Goal: Transaction & Acquisition: Subscribe to service/newsletter

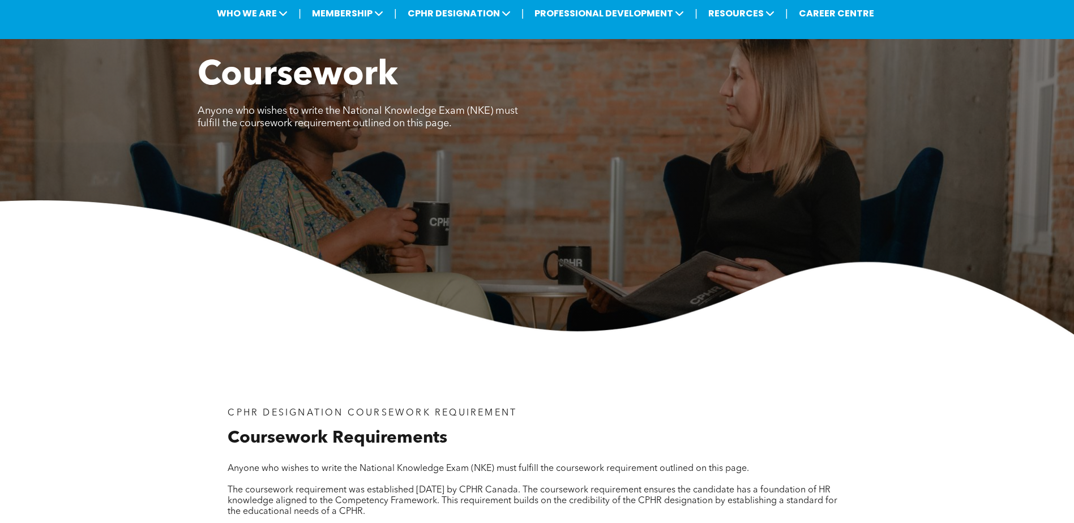
scroll to position [61, 0]
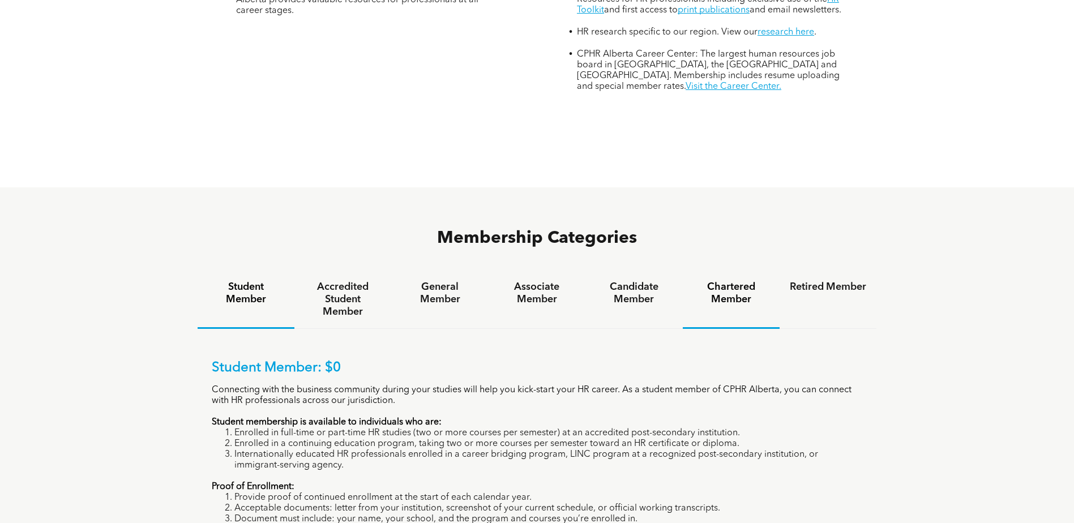
scroll to position [635, 0]
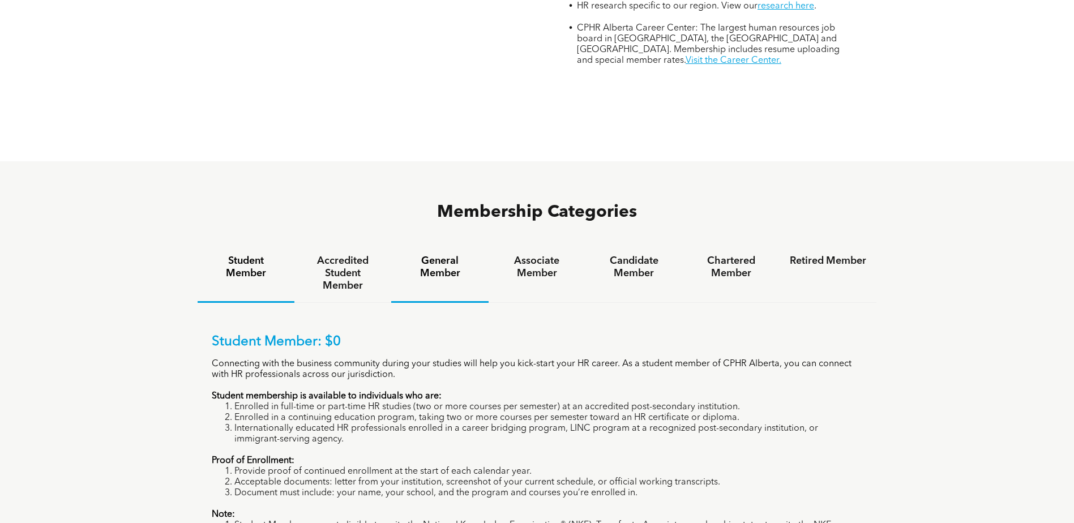
click at [440, 255] on h4 "General Member" at bounding box center [439, 267] width 76 height 25
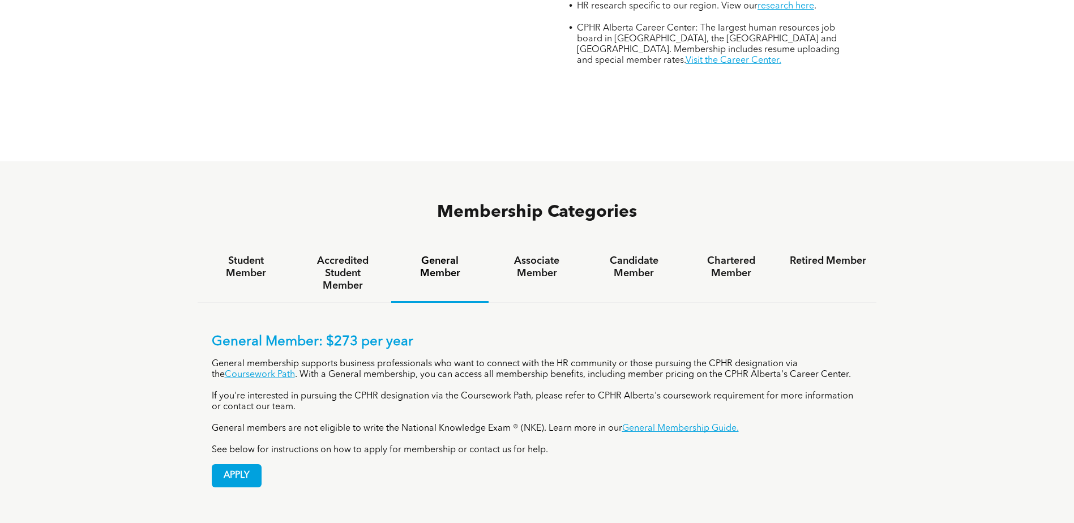
scroll to position [692, 0]
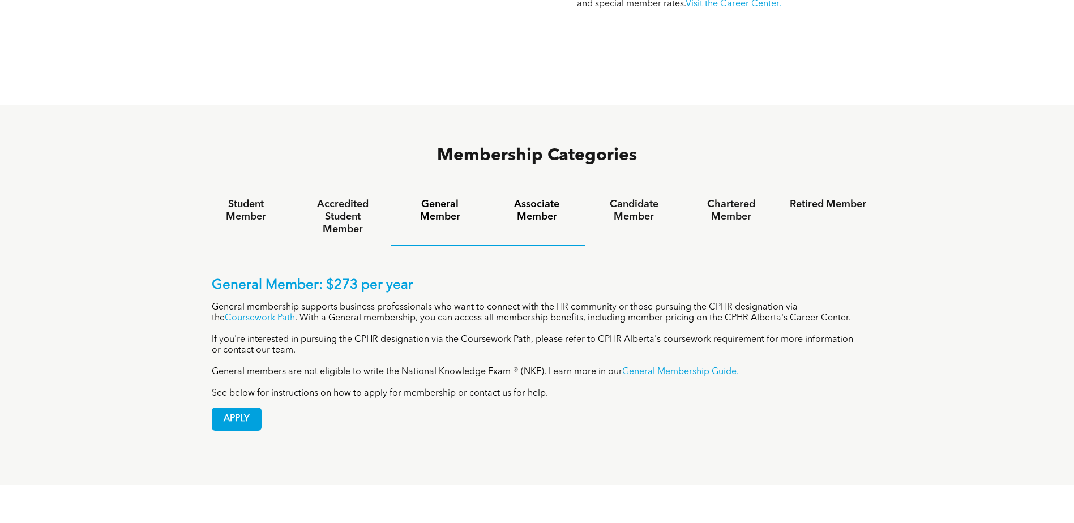
click at [549, 198] on h4 "Associate Member" at bounding box center [537, 210] width 76 height 25
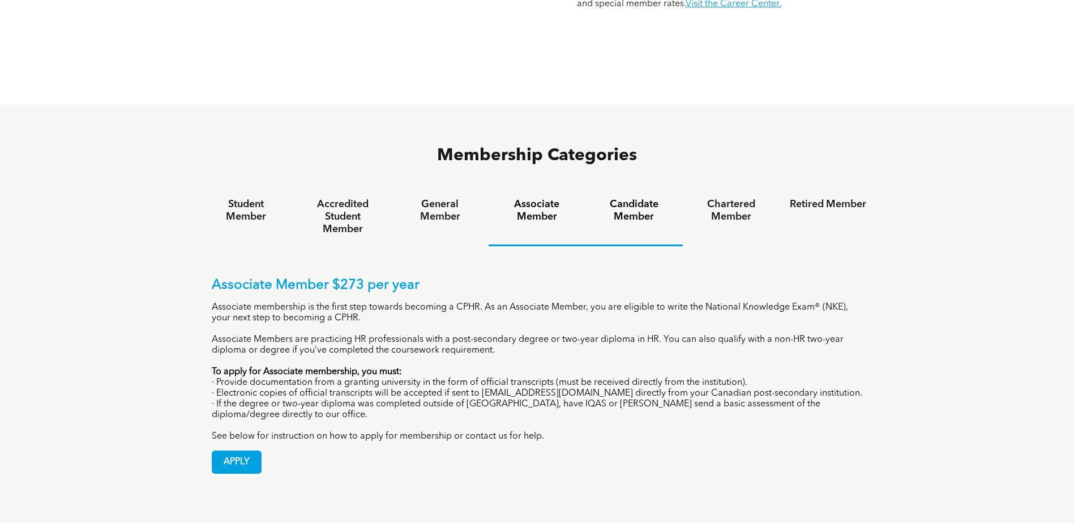
click at [624, 198] on h4 "Candidate Member" at bounding box center [634, 210] width 76 height 25
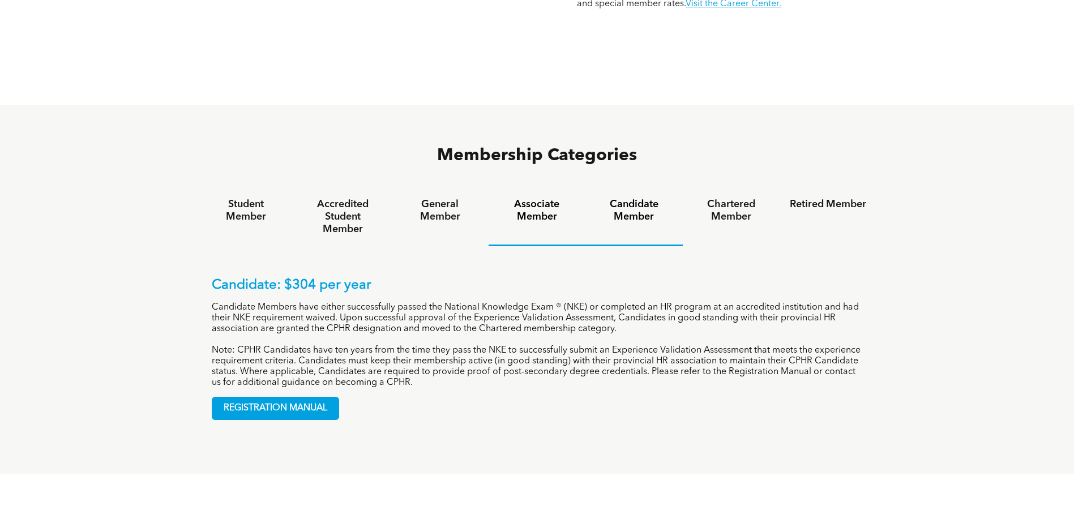
click at [541, 198] on h4 "Associate Member" at bounding box center [537, 210] width 76 height 25
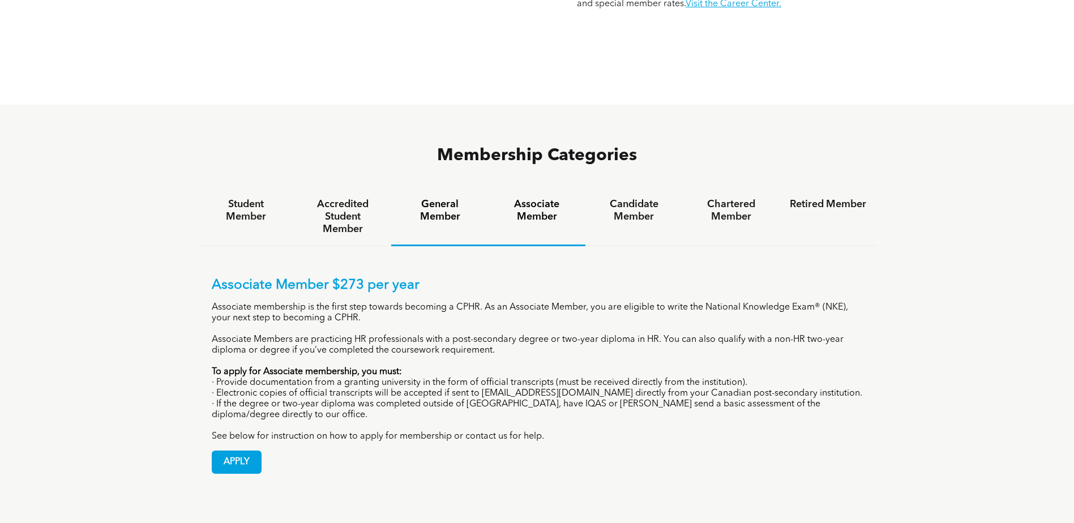
click at [454, 198] on h4 "General Member" at bounding box center [439, 210] width 76 height 25
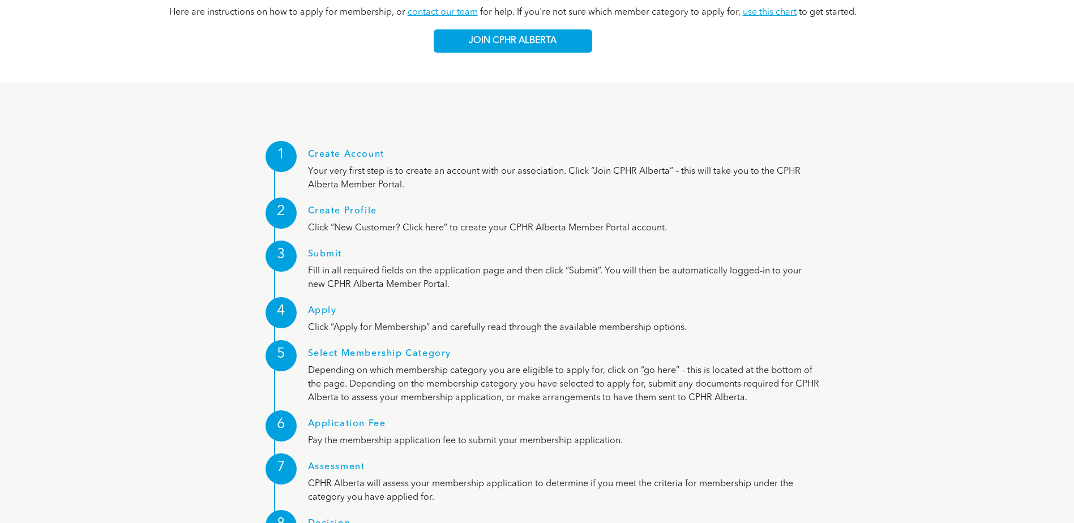
scroll to position [1031, 0]
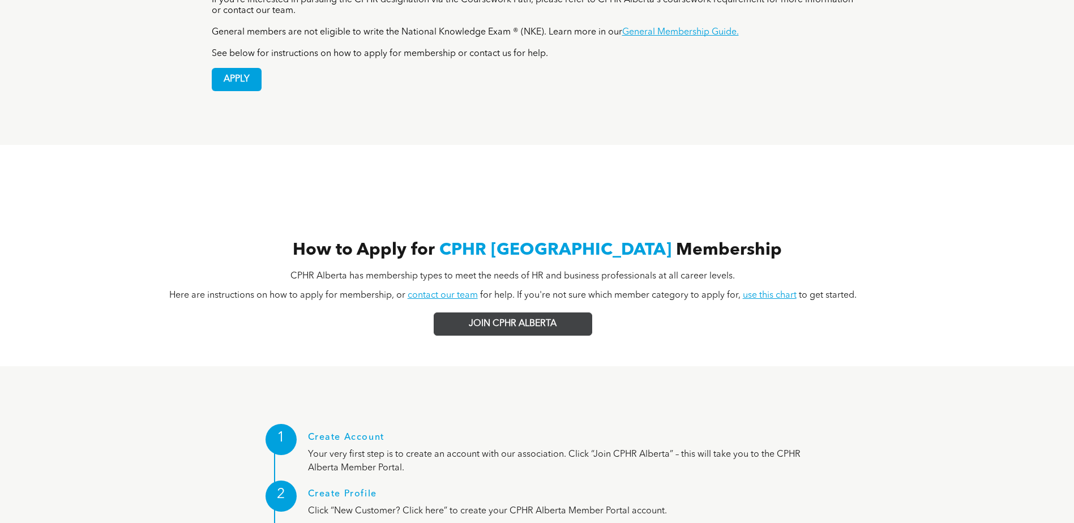
click at [503, 319] on span "JOIN CPHR ALBERTA" at bounding box center [513, 324] width 88 height 11
